Goal: Find specific page/section: Locate a particular part of the current website

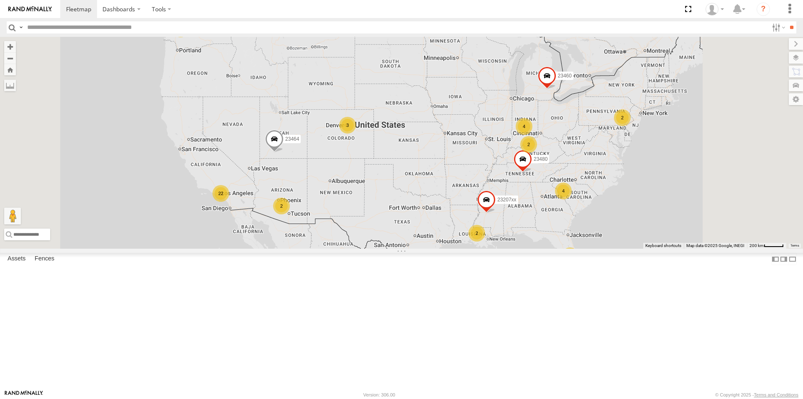
drag, startPoint x: 681, startPoint y: 194, endPoint x: 632, endPoint y: 208, distance: 51.7
click at [635, 207] on div "7 22 4 2 4 23207xx 2 2 23464 2 23460 23480 2 3" at bounding box center [401, 143] width 803 height 212
click at [39, 28] on input "text" at bounding box center [396, 27] width 745 height 12
paste input "******"
type input "******"
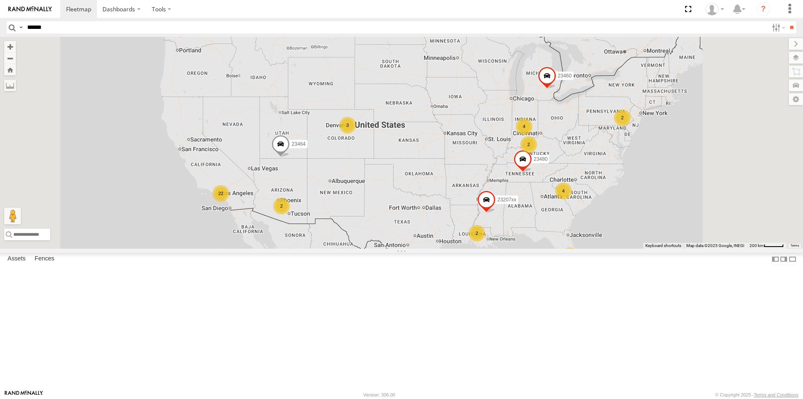
click at [787, 21] on input "**" at bounding box center [792, 27] width 10 height 12
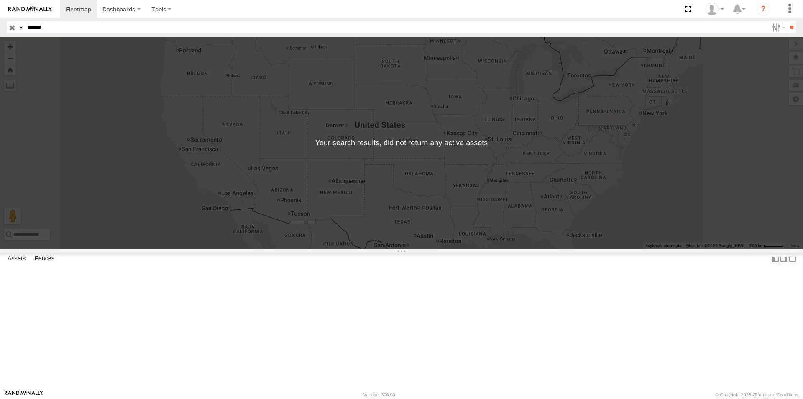
click at [7, 26] on input "button" at bounding box center [12, 27] width 11 height 12
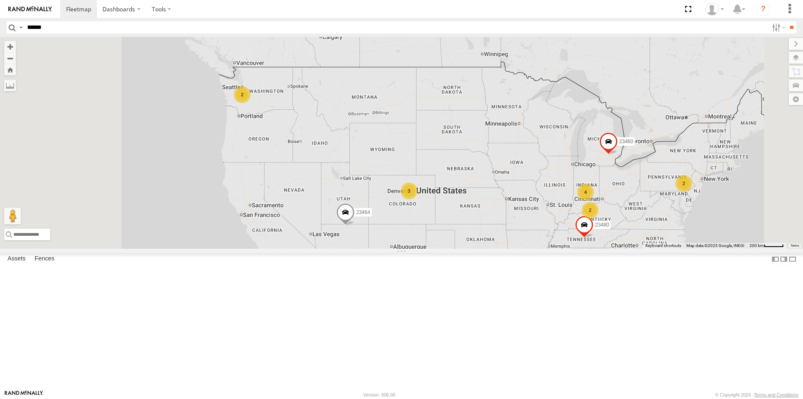
drag, startPoint x: 323, startPoint y: 146, endPoint x: 379, endPoint y: 215, distance: 88.3
click at [384, 224] on div "23207xx 23464 23460 23480 7 22 4 2 4 2 2 2 2 3" at bounding box center [401, 143] width 803 height 212
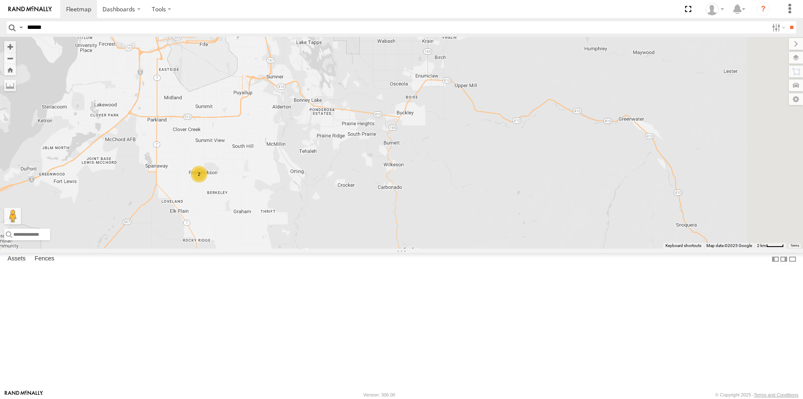
drag, startPoint x: 327, startPoint y: 174, endPoint x: 347, endPoint y: 191, distance: 26.2
click at [347, 191] on div "23207xx 23464 23460 23480 2" at bounding box center [401, 143] width 803 height 212
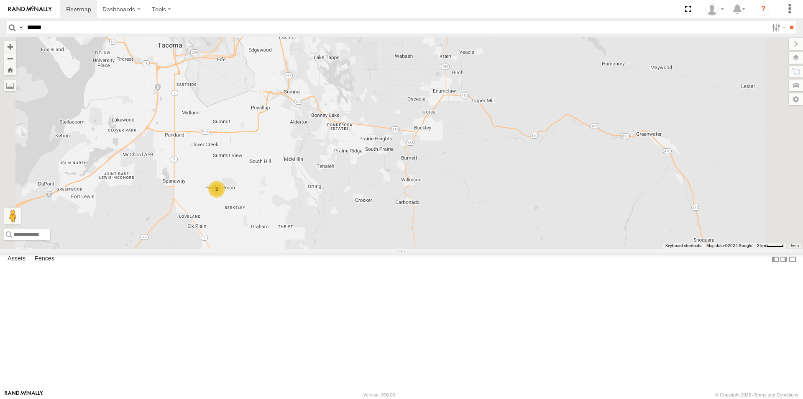
click at [225, 197] on div "2" at bounding box center [216, 189] width 17 height 17
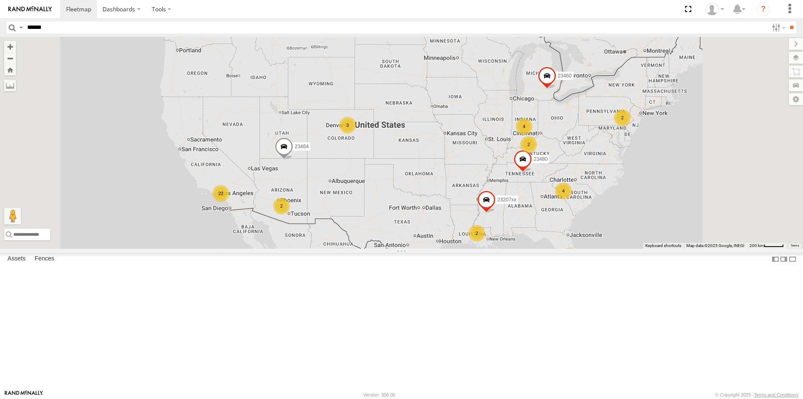
drag, startPoint x: 566, startPoint y: 121, endPoint x: 430, endPoint y: 118, distance: 136.4
click at [433, 118] on div "7 22 4 2 4 23207xx 2 2 23464 2 23460 23480 2 3" at bounding box center [401, 143] width 803 height 212
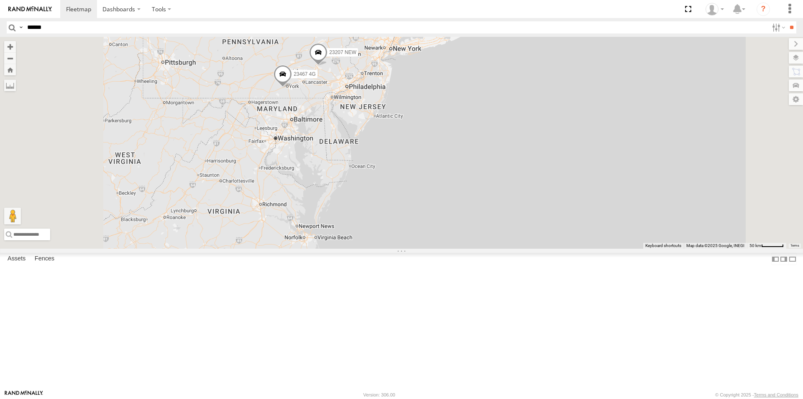
drag, startPoint x: 458, startPoint y: 147, endPoint x: 448, endPoint y: 194, distance: 47.4
click at [453, 192] on div "23207xx 23464 23460 23480 23207 NEW 23467 4G" at bounding box center [401, 143] width 803 height 212
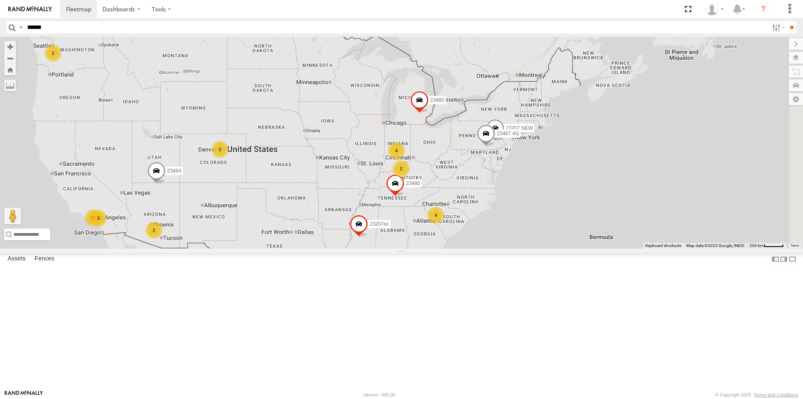
drag, startPoint x: 716, startPoint y: 230, endPoint x: 587, endPoint y: 249, distance: 130.3
click at [587, 248] on div "7 19 4 3 23207 NEW 4 23207xx 2 2 23464 2 23460 23480 23467 4G 2 3" at bounding box center [401, 143] width 803 height 212
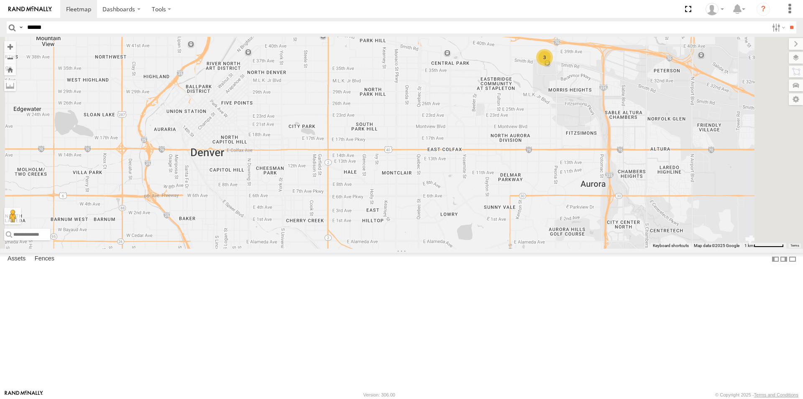
drag, startPoint x: 371, startPoint y: 186, endPoint x: 425, endPoint y: 187, distance: 54.4
click at [425, 187] on div "23207 NEW 23207xx 23464 23460 23480 23467 4G 3" at bounding box center [401, 143] width 803 height 212
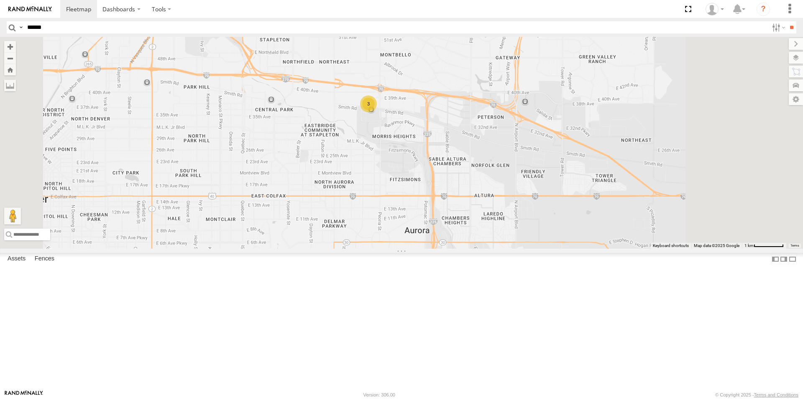
drag, startPoint x: 506, startPoint y: 171, endPoint x: 462, endPoint y: 209, distance: 58.4
click at [462, 209] on div "23207 NEW 23207xx 23464 23460 23480 23467 4G 3" at bounding box center [401, 143] width 803 height 212
